Goal: Information Seeking & Learning: Learn about a topic

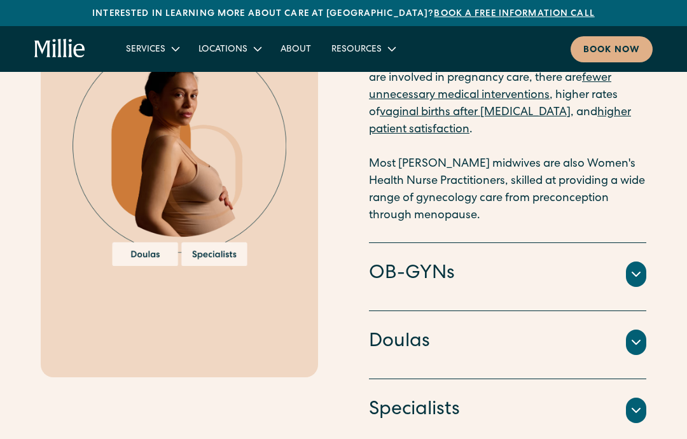
scroll to position [2011, 0]
click at [635, 267] on icon at bounding box center [636, 274] width 15 height 15
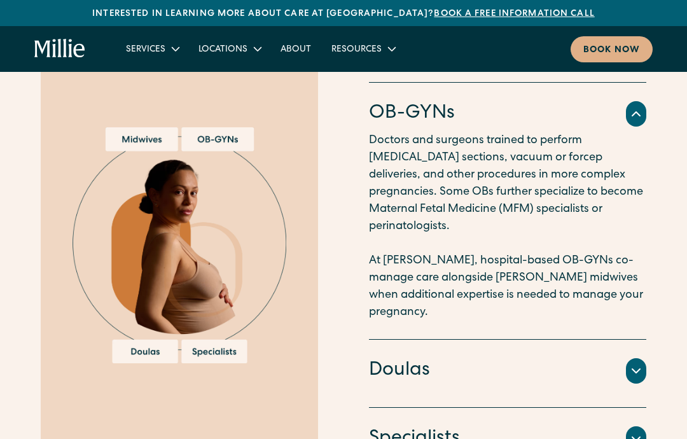
scroll to position [1845, 0]
click at [637, 363] on icon at bounding box center [636, 370] width 15 height 15
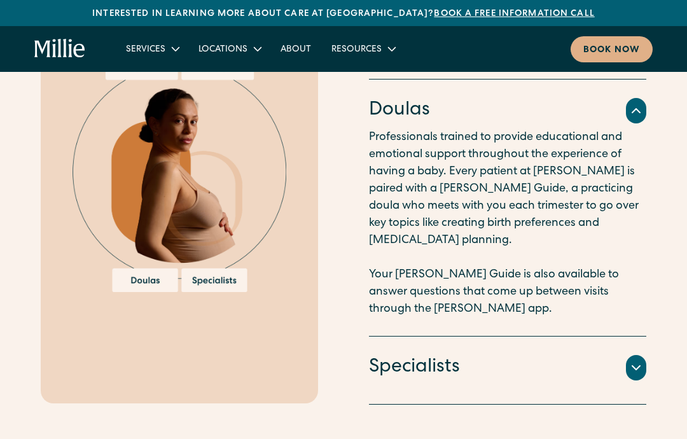
scroll to position [1916, 0]
click at [645, 355] on div at bounding box center [636, 367] width 20 height 25
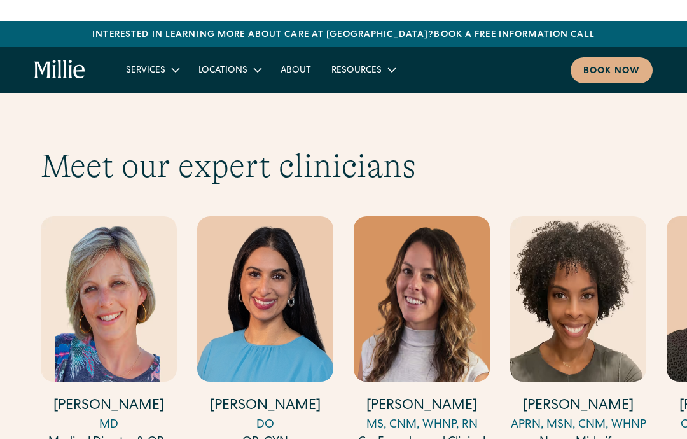
scroll to position [3868, 0]
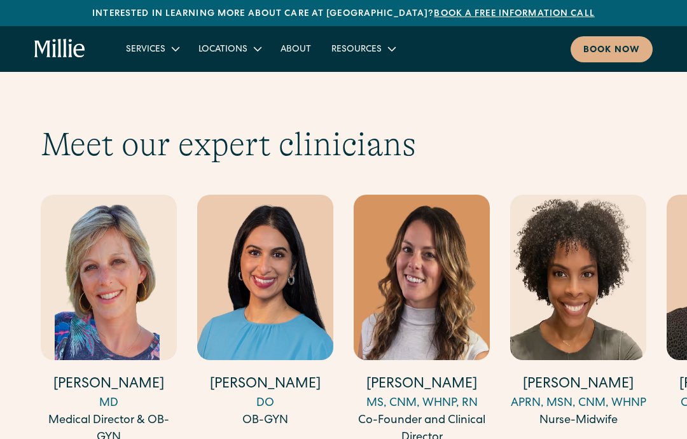
scroll to position [3890, 0]
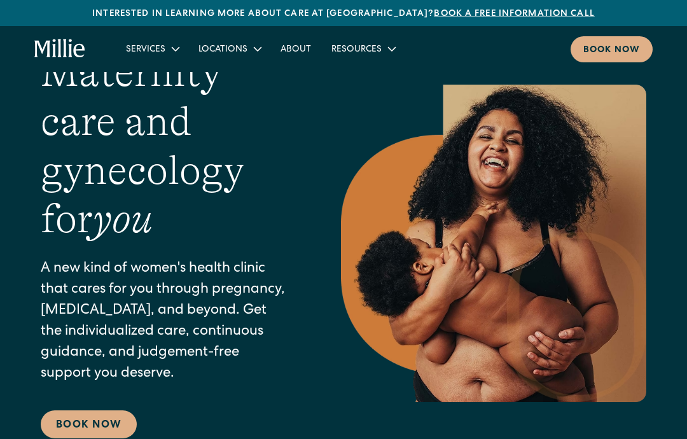
scroll to position [0, 0]
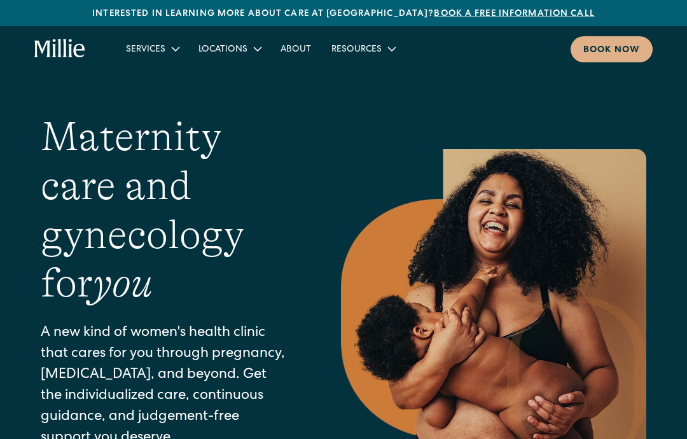
click at [165, 53] on div "Services" at bounding box center [152, 48] width 73 height 21
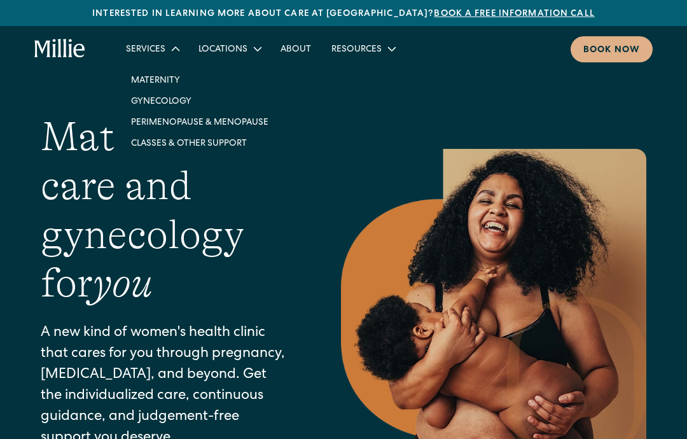
click at [164, 80] on link "Maternity" at bounding box center [200, 79] width 158 height 21
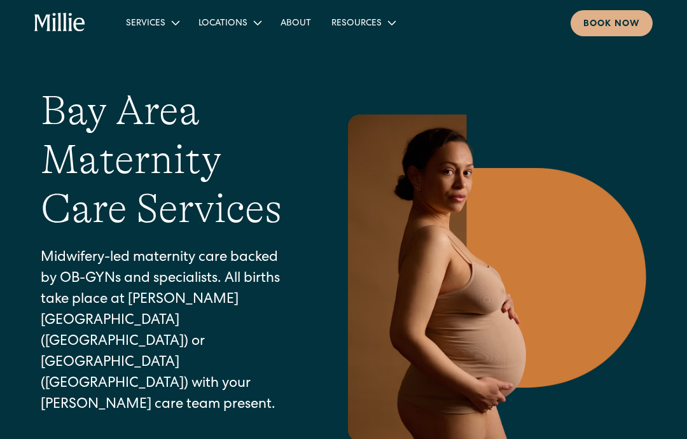
click at [160, 30] on div "Services" at bounding box center [145, 23] width 39 height 13
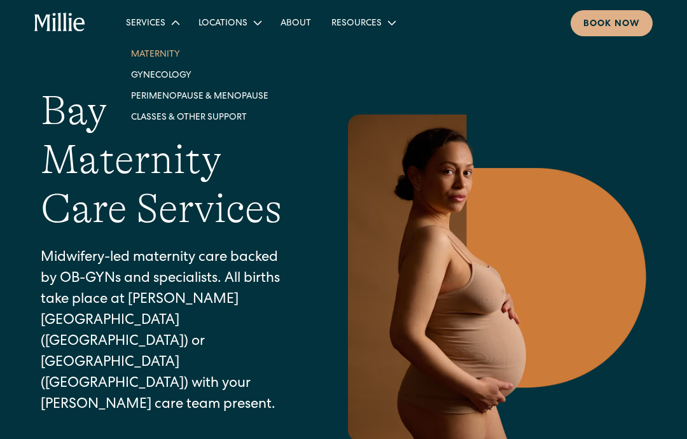
click at [170, 116] on link "Classes & Other Support" at bounding box center [200, 116] width 158 height 21
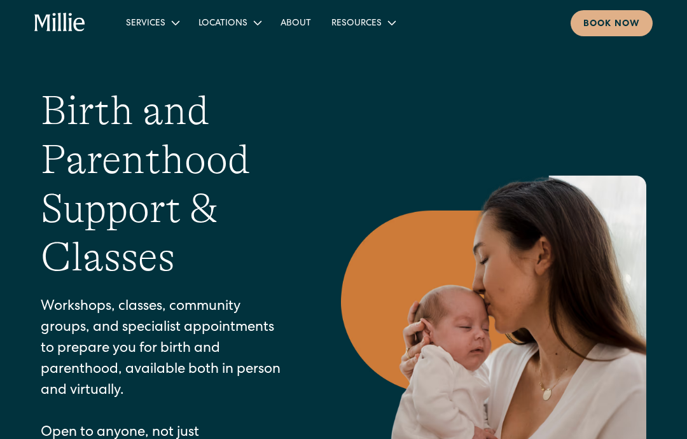
click at [223, 26] on div "Locations" at bounding box center [222, 23] width 49 height 13
click at [296, 23] on link "About" at bounding box center [295, 22] width 51 height 21
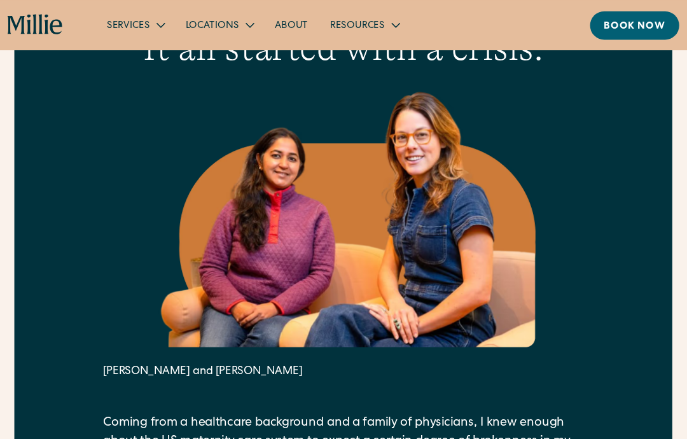
scroll to position [430, 0]
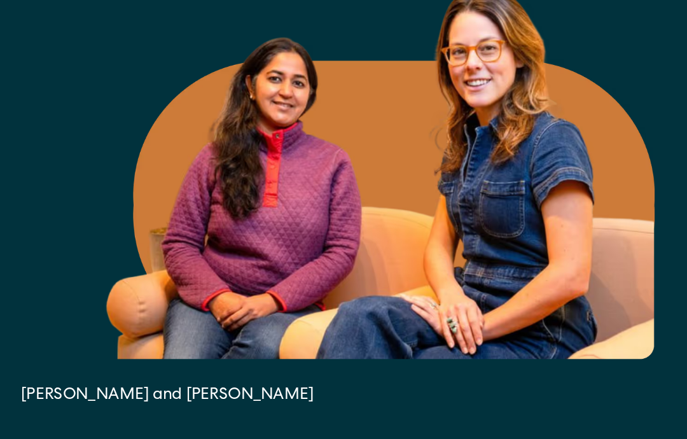
click at [419, 228] on div at bounding box center [343, 192] width 443 height 240
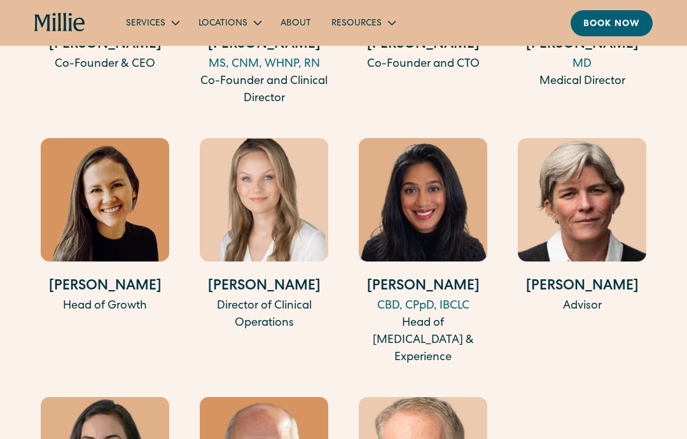
scroll to position [2617, 0]
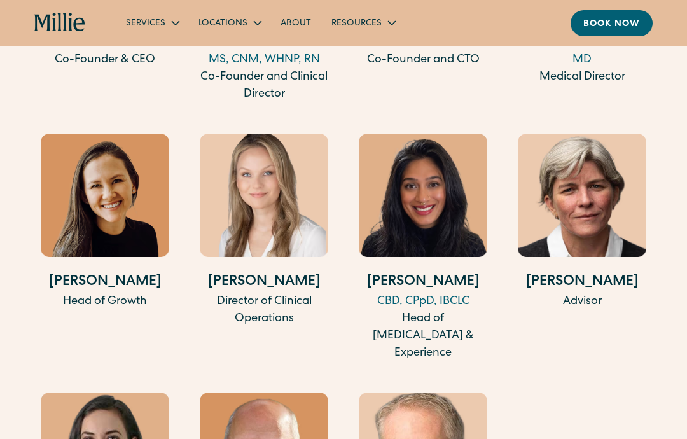
click at [67, 258] on img at bounding box center [105, 195] width 129 height 123
click at [95, 294] on h4 "Kimmie Carey" at bounding box center [105, 283] width 129 height 21
click at [104, 208] on img at bounding box center [105, 195] width 129 height 123
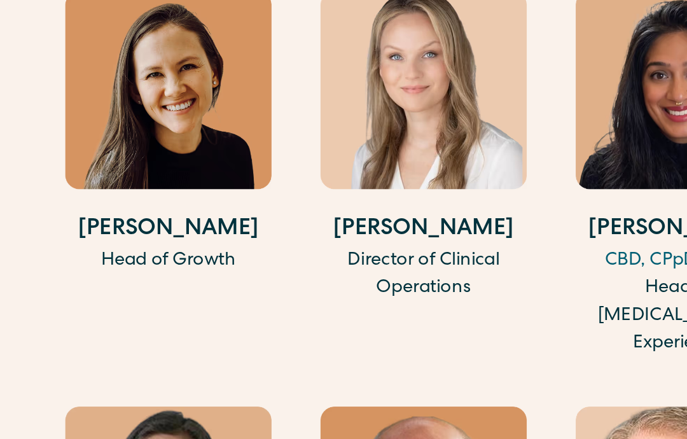
click at [136, 113] on img at bounding box center [105, 171] width 129 height 123
click at [125, 249] on h4 "Kimmie Carey" at bounding box center [105, 259] width 129 height 21
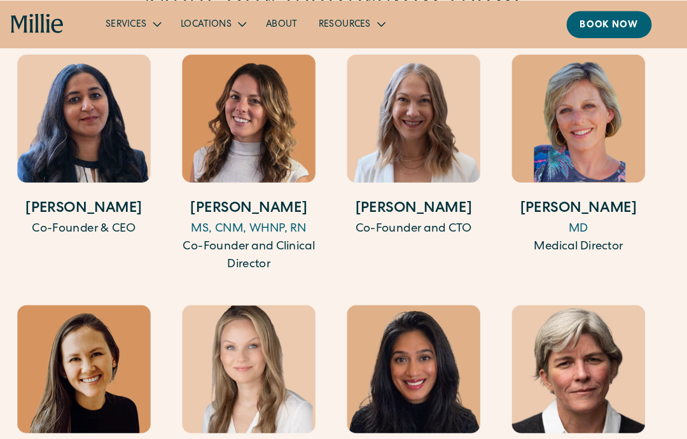
scroll to position [2430, 0]
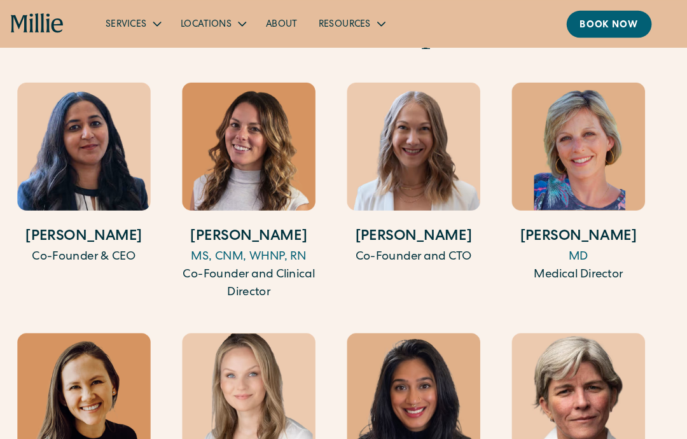
click at [60, 239] on h4 "Anu Sharma" at bounding box center [105, 228] width 129 height 21
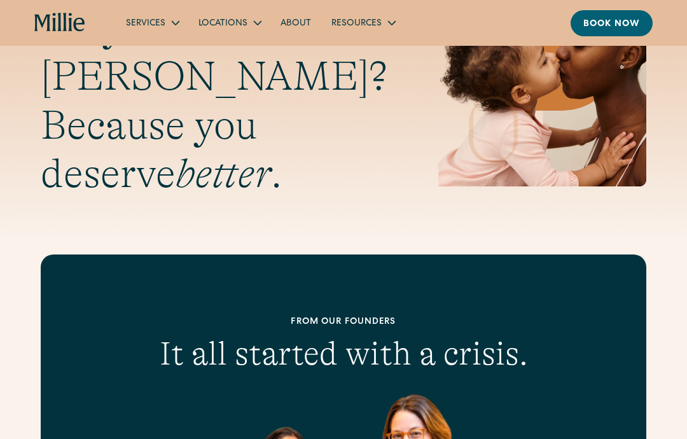
scroll to position [0, 0]
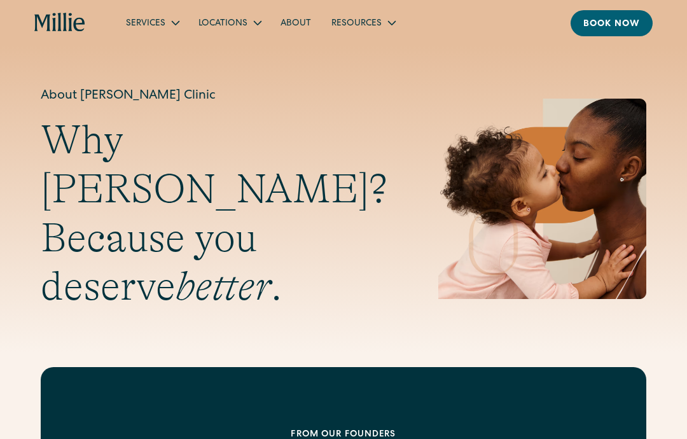
click at [384, 22] on icon at bounding box center [391, 22] width 15 height 15
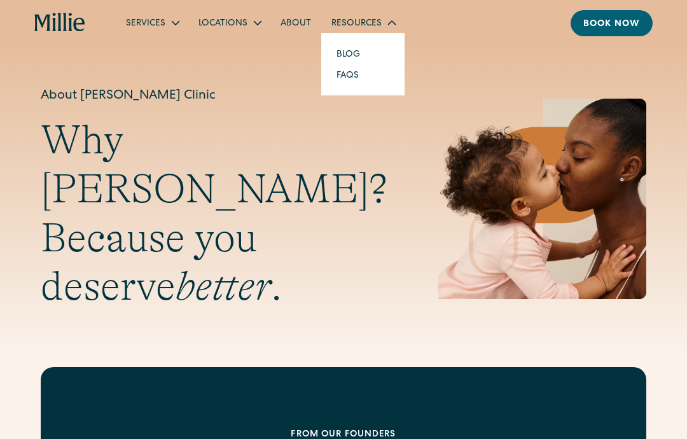
click at [345, 53] on link "Blog" at bounding box center [348, 53] width 44 height 21
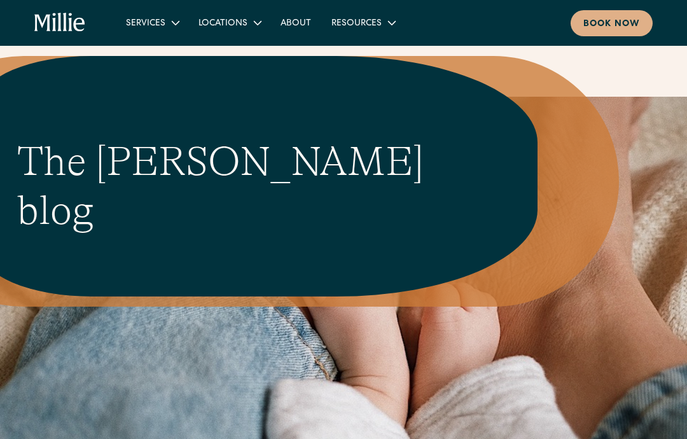
click at [384, 27] on icon at bounding box center [391, 22] width 15 height 15
click at [342, 85] on link "FAQs" at bounding box center [347, 74] width 43 height 21
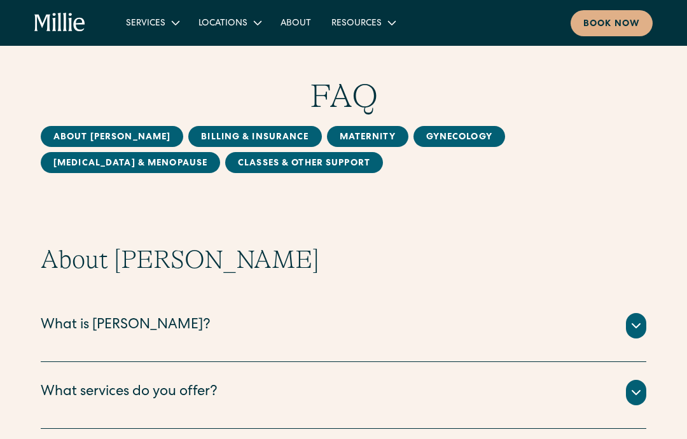
click at [641, 326] on icon at bounding box center [636, 325] width 15 height 15
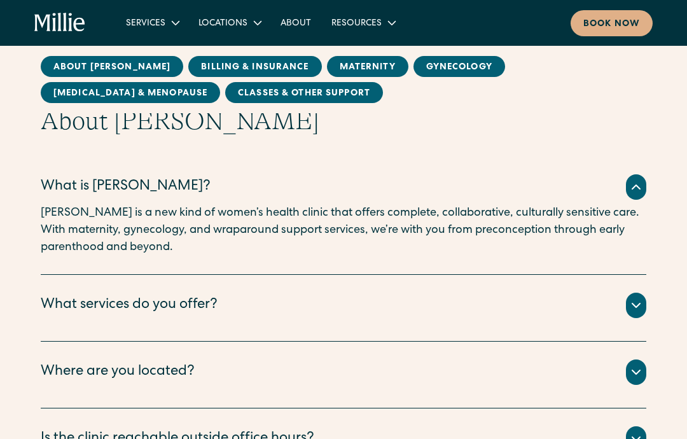
scroll to position [165, 0]
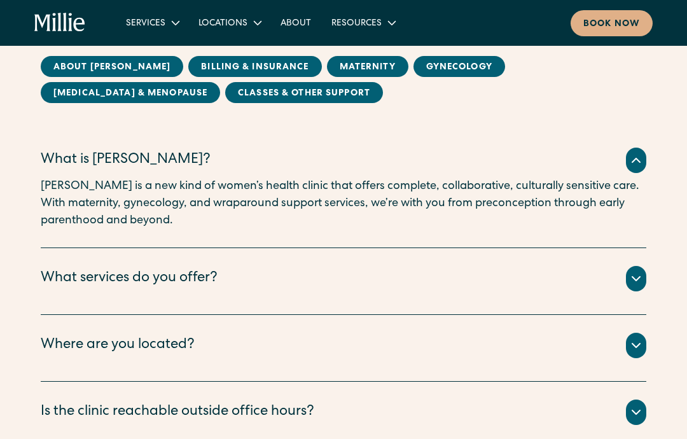
click at [629, 296] on div "What services do you offer? We offer maternity , gynecology , [MEDICAL_DATA] & …" at bounding box center [344, 281] width 606 height 67
click at [623, 281] on div "What services do you offer?" at bounding box center [344, 278] width 606 height 25
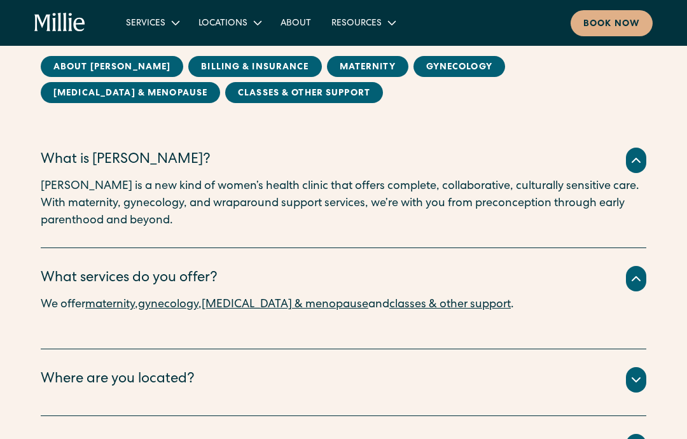
click at [629, 378] on icon at bounding box center [636, 379] width 15 height 15
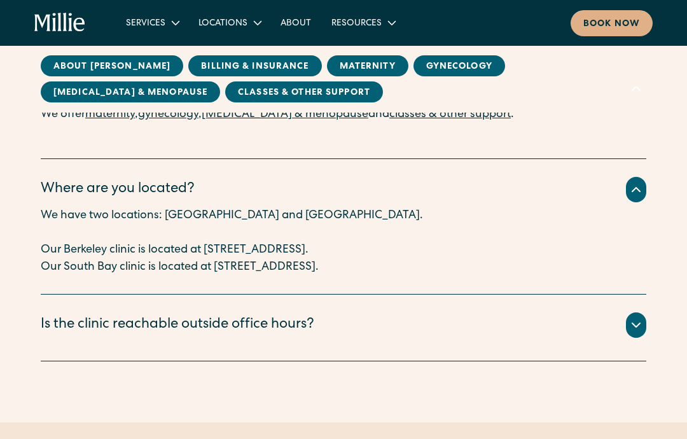
scroll to position [356, 0]
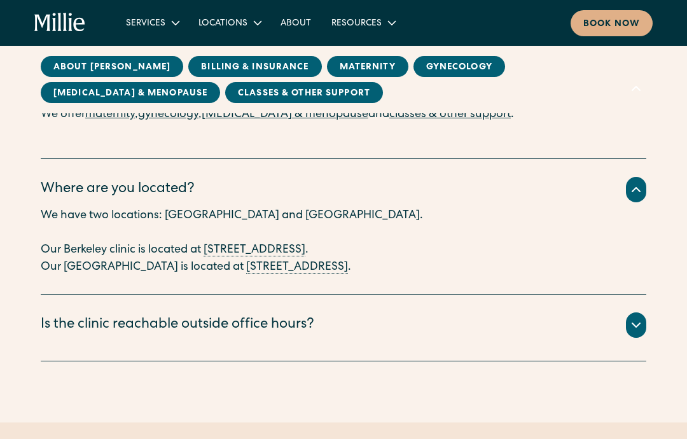
click at [647, 347] on div "About Millie What is Millie? Millie is a new kind of women’s health clinic that…" at bounding box center [343, 125] width 687 height 473
click at [640, 334] on div at bounding box center [636, 324] width 20 height 25
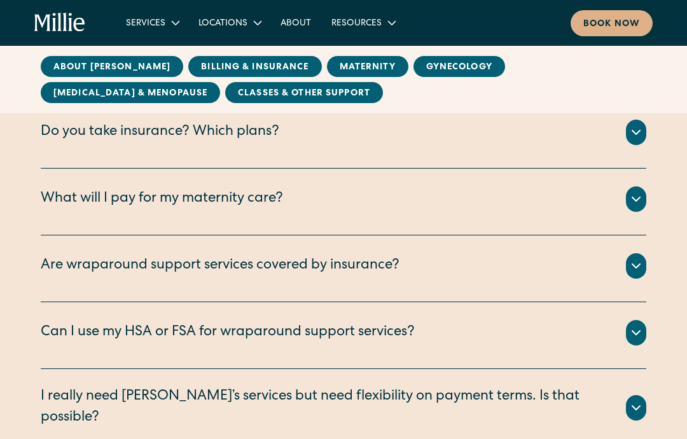
scroll to position [830, 0]
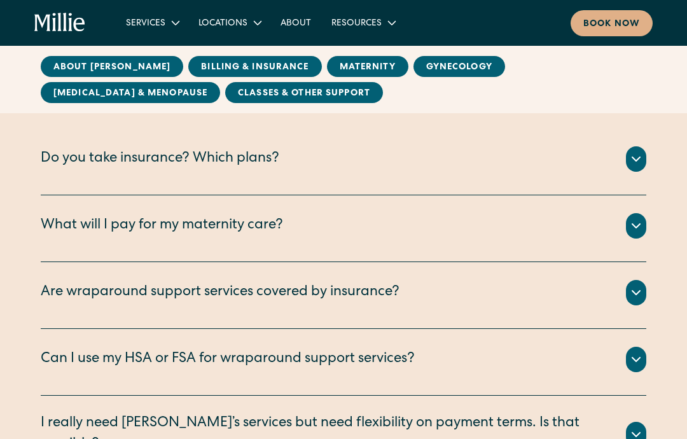
click at [634, 160] on icon at bounding box center [636, 158] width 15 height 15
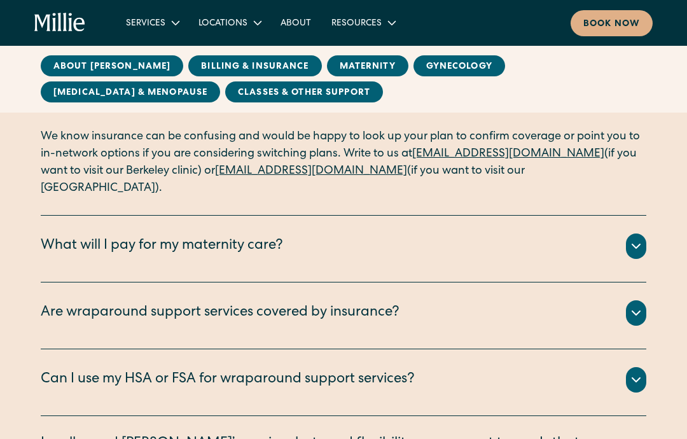
scroll to position [982, 0]
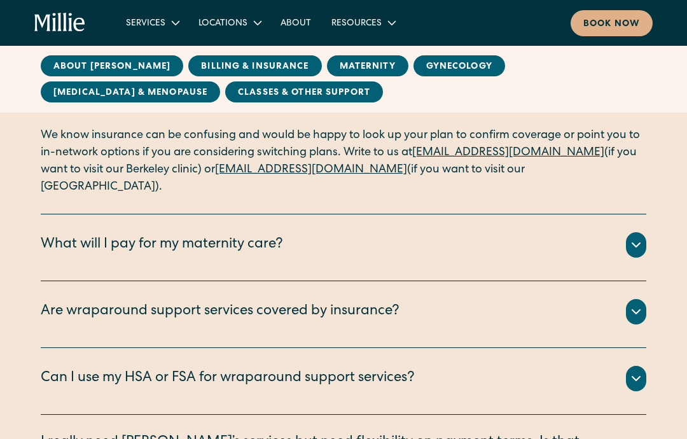
click at [633, 238] on icon at bounding box center [636, 245] width 15 height 15
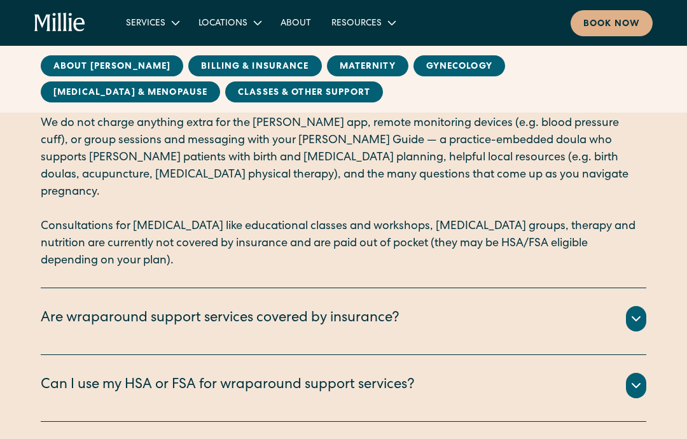
scroll to position [1234, 0]
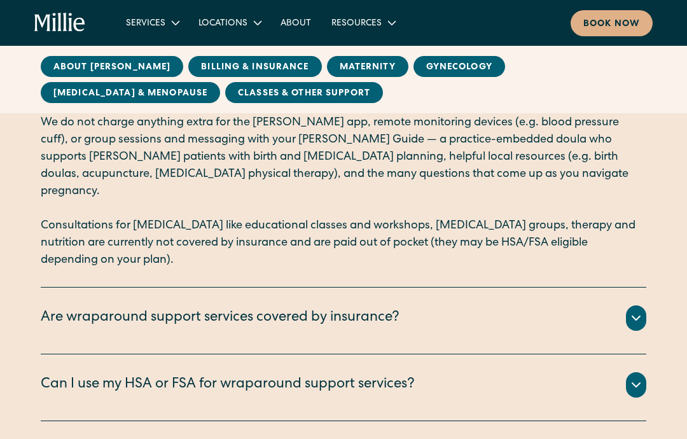
click at [634, 310] on icon at bounding box center [636, 317] width 15 height 15
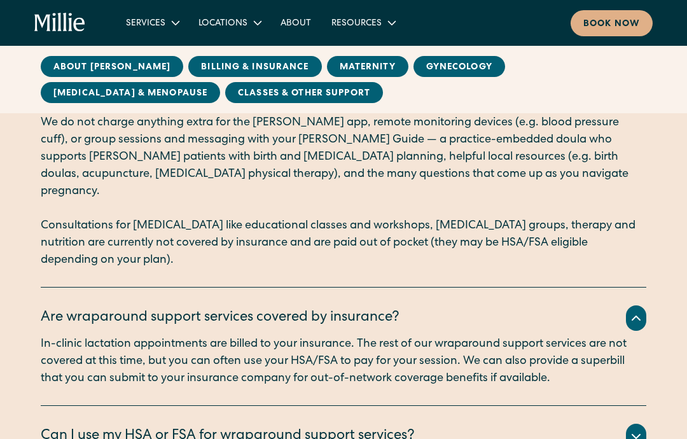
click at [642, 310] on icon at bounding box center [636, 317] width 15 height 15
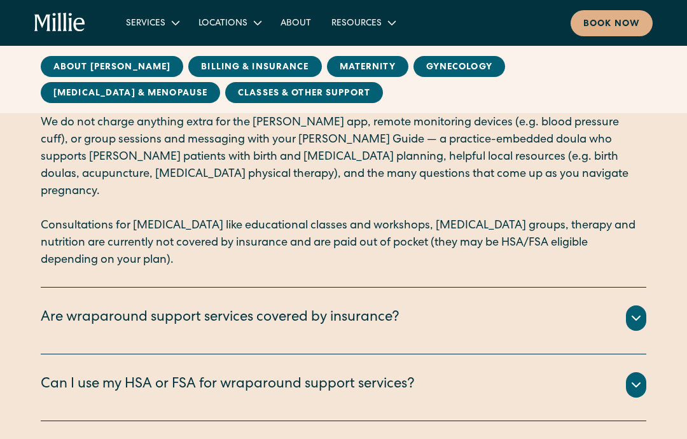
click at [637, 398] on div "Depending on your plan benefits, you can often use your HSA/FSA card to pay onl…" at bounding box center [344, 400] width 606 height 5
click at [636, 372] on div at bounding box center [636, 384] width 20 height 25
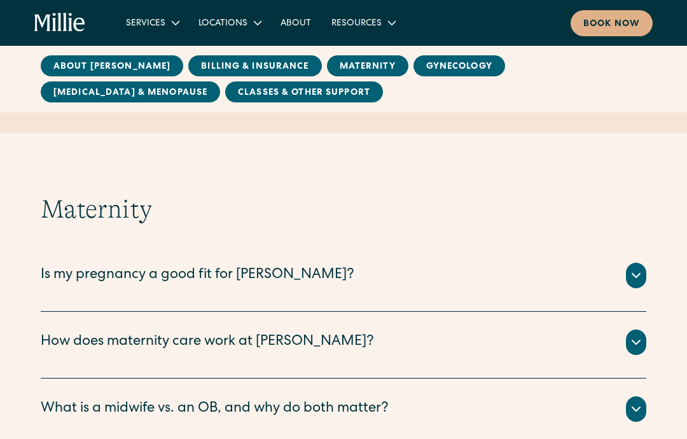
scroll to position [1771, 0]
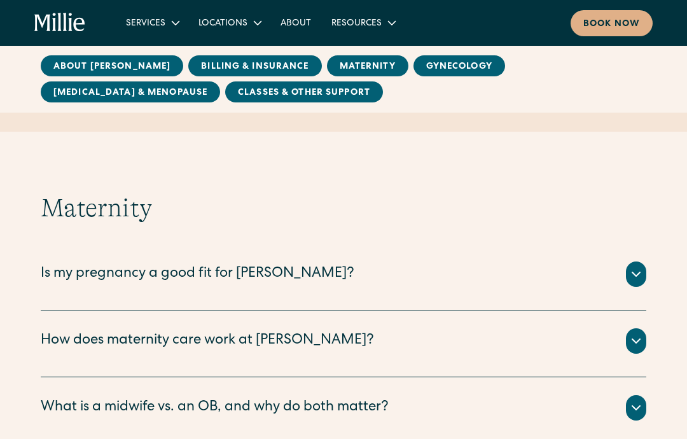
click at [637, 267] on icon at bounding box center [636, 274] width 15 height 15
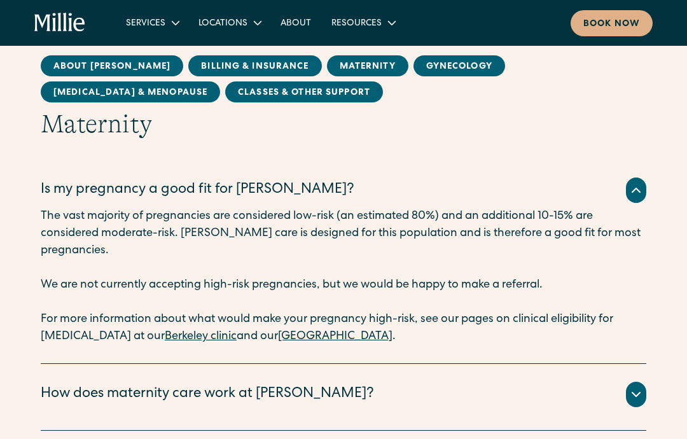
scroll to position [1855, 0]
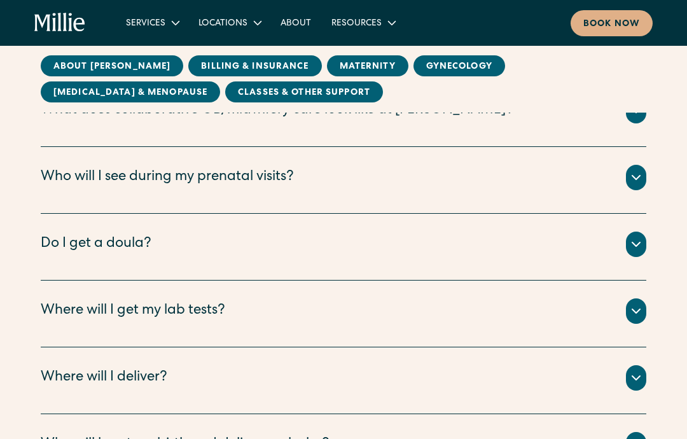
click at [634, 237] on icon at bounding box center [636, 244] width 15 height 15
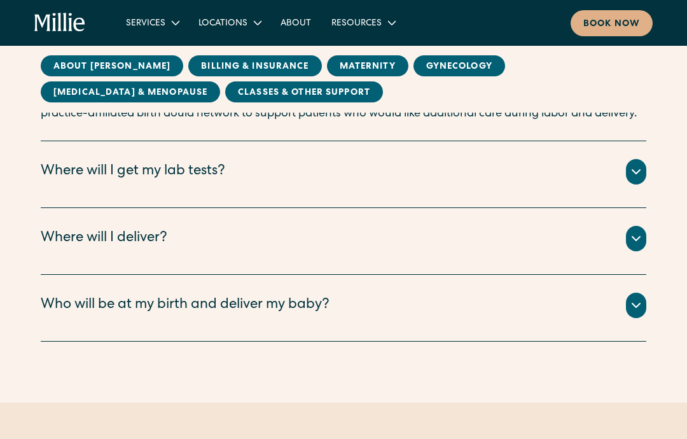
scroll to position [2527, 0]
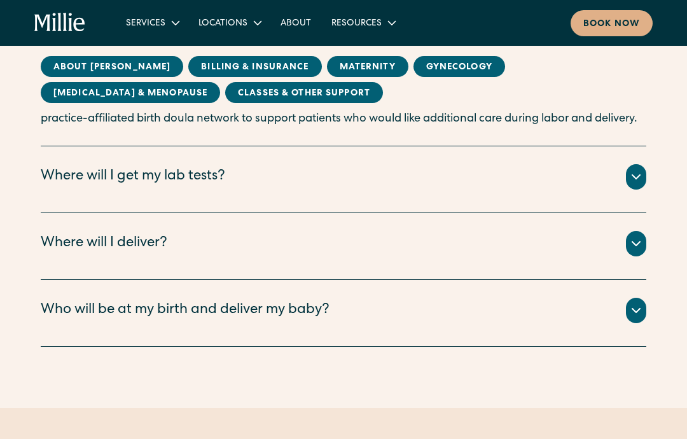
click at [644, 298] on div at bounding box center [636, 310] width 20 height 25
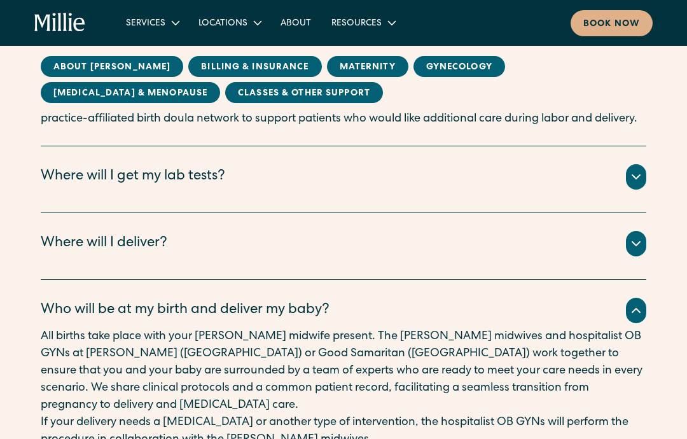
click at [637, 414] on p "If your delivery needs a c-section or another type of intervention, the hospita…" at bounding box center [344, 431] width 606 height 34
click at [637, 370] on div "Who will be at my birth and deliver my baby? All births take place with your Mi…" at bounding box center [344, 373] width 606 height 187
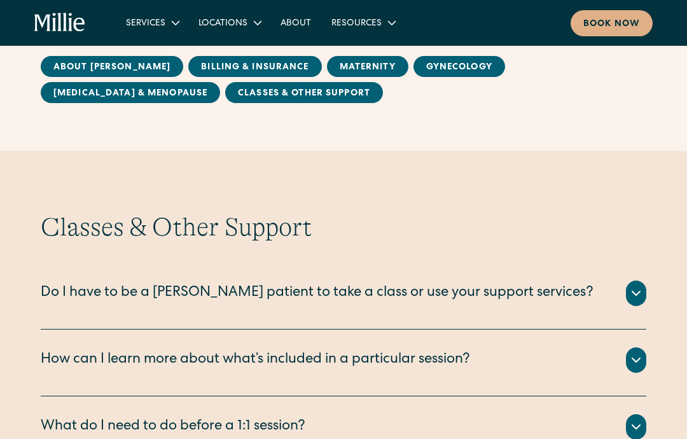
scroll to position [3840, 0]
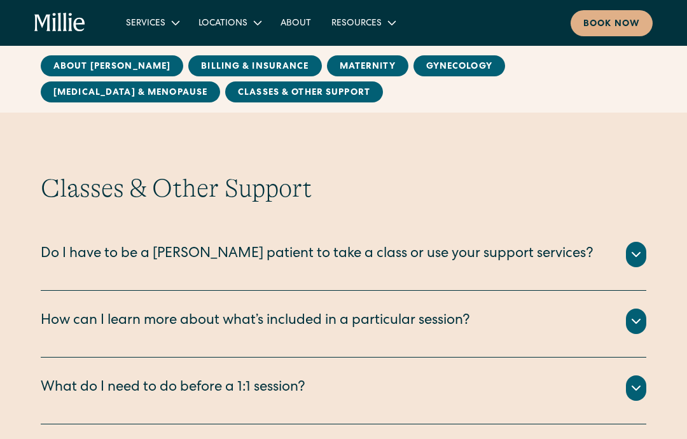
click at [646, 242] on div at bounding box center [636, 254] width 20 height 25
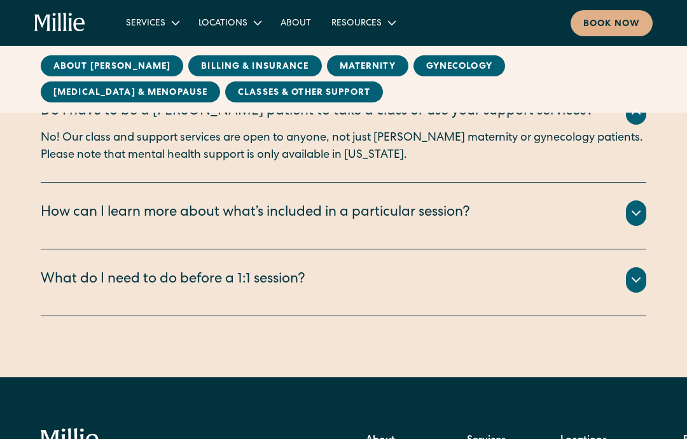
click at [635, 268] on div at bounding box center [636, 280] width 20 height 25
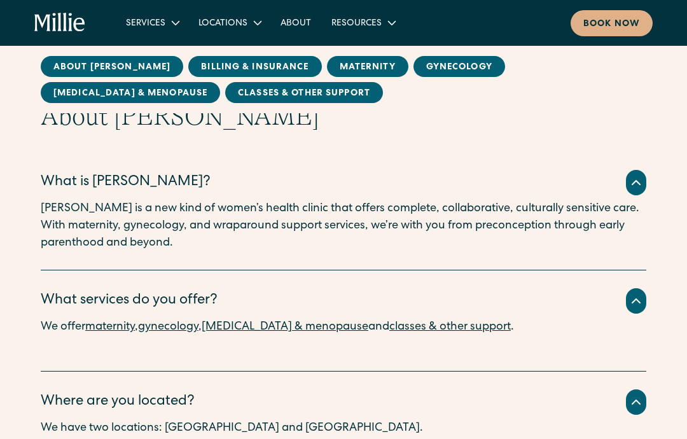
scroll to position [135, 0]
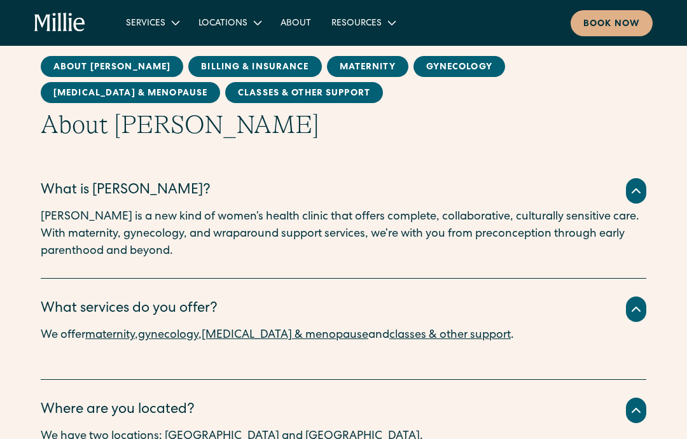
click at [291, 32] on link "About" at bounding box center [295, 22] width 51 height 21
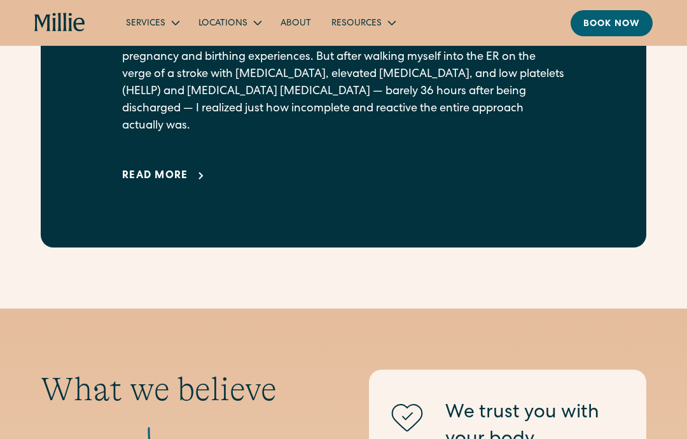
scroll to position [788, 0]
